Goal: Share content: Distribute website content to other platforms or users

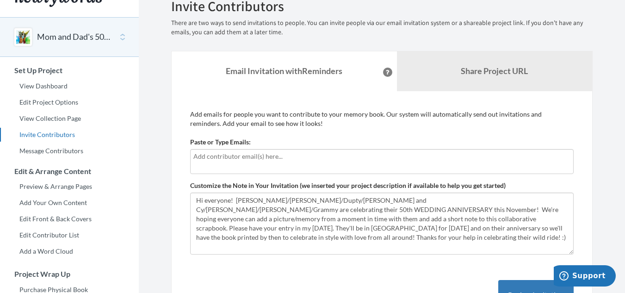
scroll to position [21, 0]
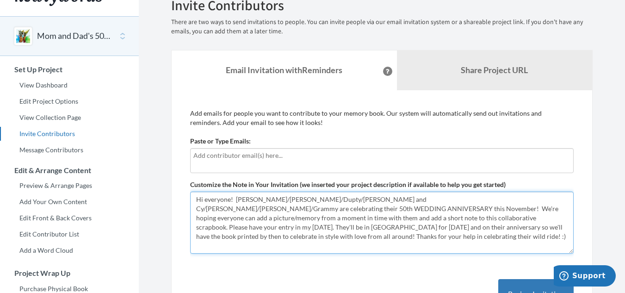
drag, startPoint x: 259, startPoint y: 237, endPoint x: 210, endPoint y: 208, distance: 56.8
click at [210, 208] on textarea "Hi everyone! [PERSON_NAME]/[PERSON_NAME]/Dupty/[PERSON_NAME] and Cy/[PERSON_NAM…" at bounding box center [382, 223] width 384 height 62
click at [229, 225] on textarea "Hi everyone! [PERSON_NAME]/[PERSON_NAME]/Dupty/[PERSON_NAME] and Cy/[PERSON_NAM…" at bounding box center [382, 223] width 384 height 62
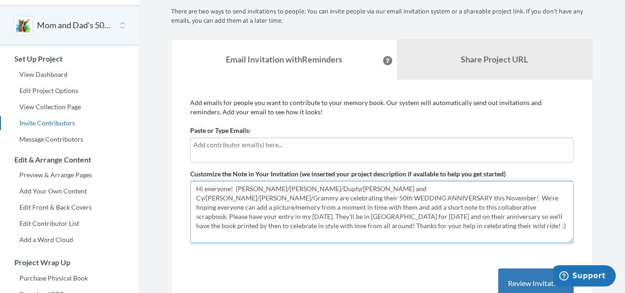
scroll to position [31, 0]
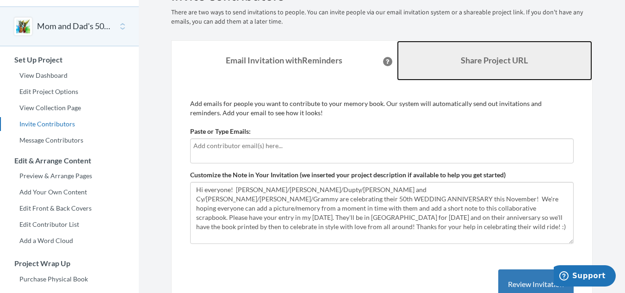
click at [481, 66] on link "Share Project URL" at bounding box center [495, 61] width 196 height 40
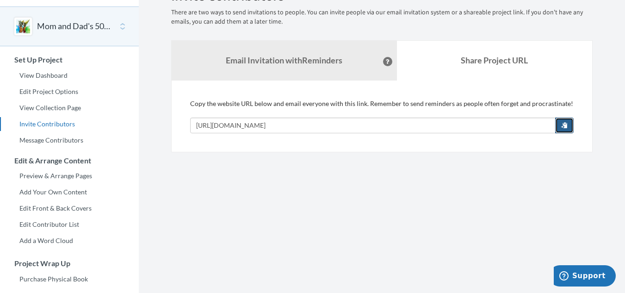
click at [567, 124] on span "button" at bounding box center [564, 125] width 6 height 6
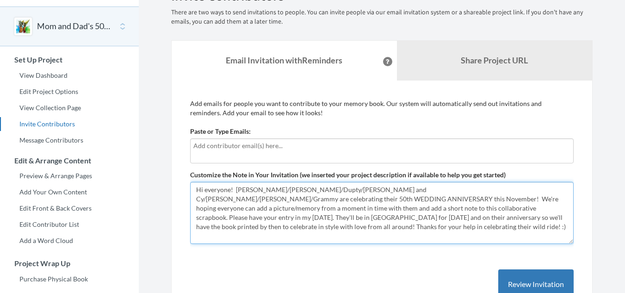
click at [255, 223] on textarea "Hi everyone! [PERSON_NAME]/[PERSON_NAME]/Dupty/[PERSON_NAME] and Cy/[PERSON_NAM…" at bounding box center [382, 213] width 384 height 62
drag, startPoint x: 248, startPoint y: 228, endPoint x: 235, endPoint y: 194, distance: 36.8
click at [235, 194] on textarea "Hi everyone! [PERSON_NAME]/[PERSON_NAME]/Dupty/[PERSON_NAME] and Cy/[PERSON_NAM…" at bounding box center [382, 213] width 384 height 62
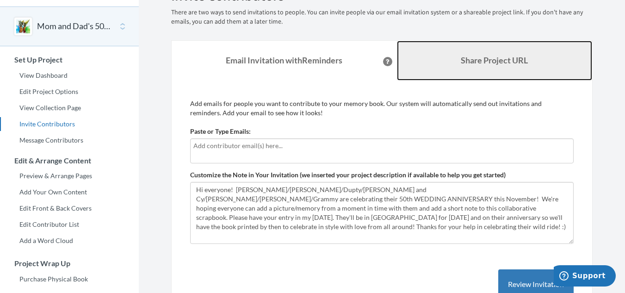
click at [465, 64] on b "Share Project URL" at bounding box center [494, 60] width 67 height 10
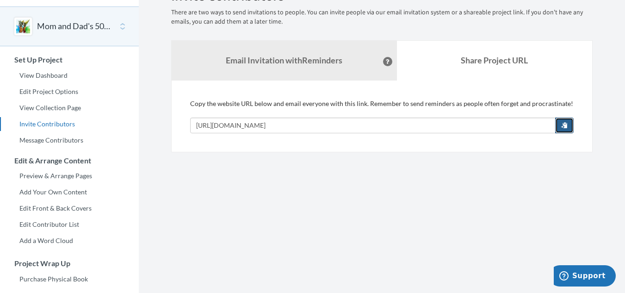
click at [562, 127] on span "button" at bounding box center [564, 125] width 6 height 6
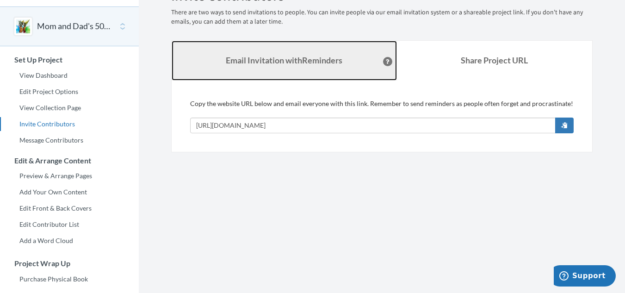
click at [296, 64] on strong "Email Invitation with Reminders" at bounding box center [284, 60] width 117 height 10
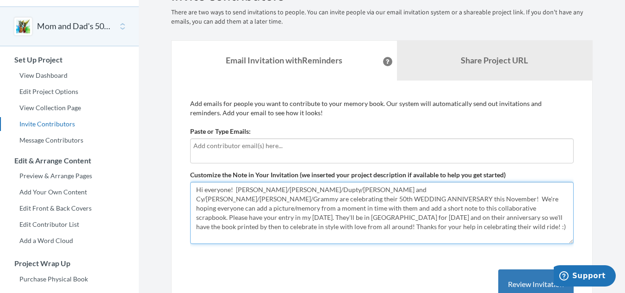
drag, startPoint x: 253, startPoint y: 227, endPoint x: 199, endPoint y: 190, distance: 66.0
click at [199, 190] on textarea "Hi everyone! [PERSON_NAME]/[PERSON_NAME]/Dupty/[PERSON_NAME] and Cy/[PERSON_NAM…" at bounding box center [382, 213] width 384 height 62
click at [350, 212] on textarea "Hi everyone! [PERSON_NAME]/[PERSON_NAME]/Dupty/[PERSON_NAME] and Cy/[PERSON_NAM…" at bounding box center [382, 213] width 384 height 62
click at [341, 207] on textarea "Hi everyone! [PERSON_NAME]/[PERSON_NAME]/Dupty/[PERSON_NAME] and Cy/[PERSON_NAM…" at bounding box center [382, 213] width 384 height 62
type textarea "Hi everyone! [PERSON_NAME]/[PERSON_NAME]/Dupty/[PERSON_NAME] and Cy/[PERSON_NAM…"
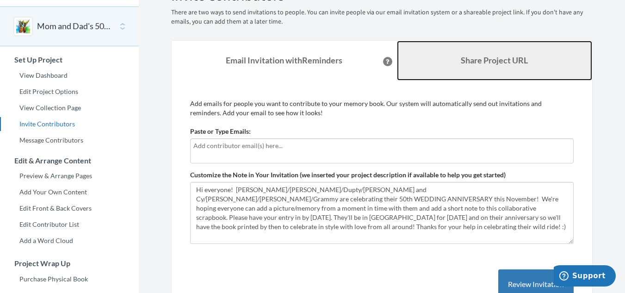
click at [470, 68] on link "Share Project URL" at bounding box center [495, 61] width 196 height 40
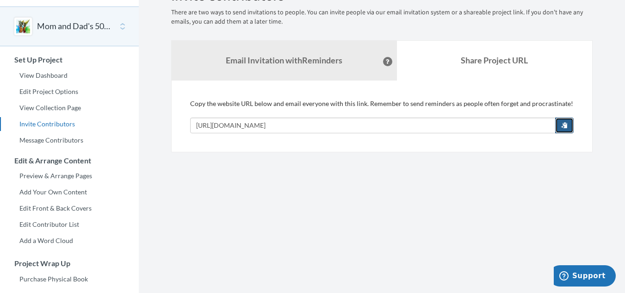
click at [566, 122] on span "button" at bounding box center [564, 125] width 6 height 6
